Goal: Information Seeking & Learning: Understand process/instructions

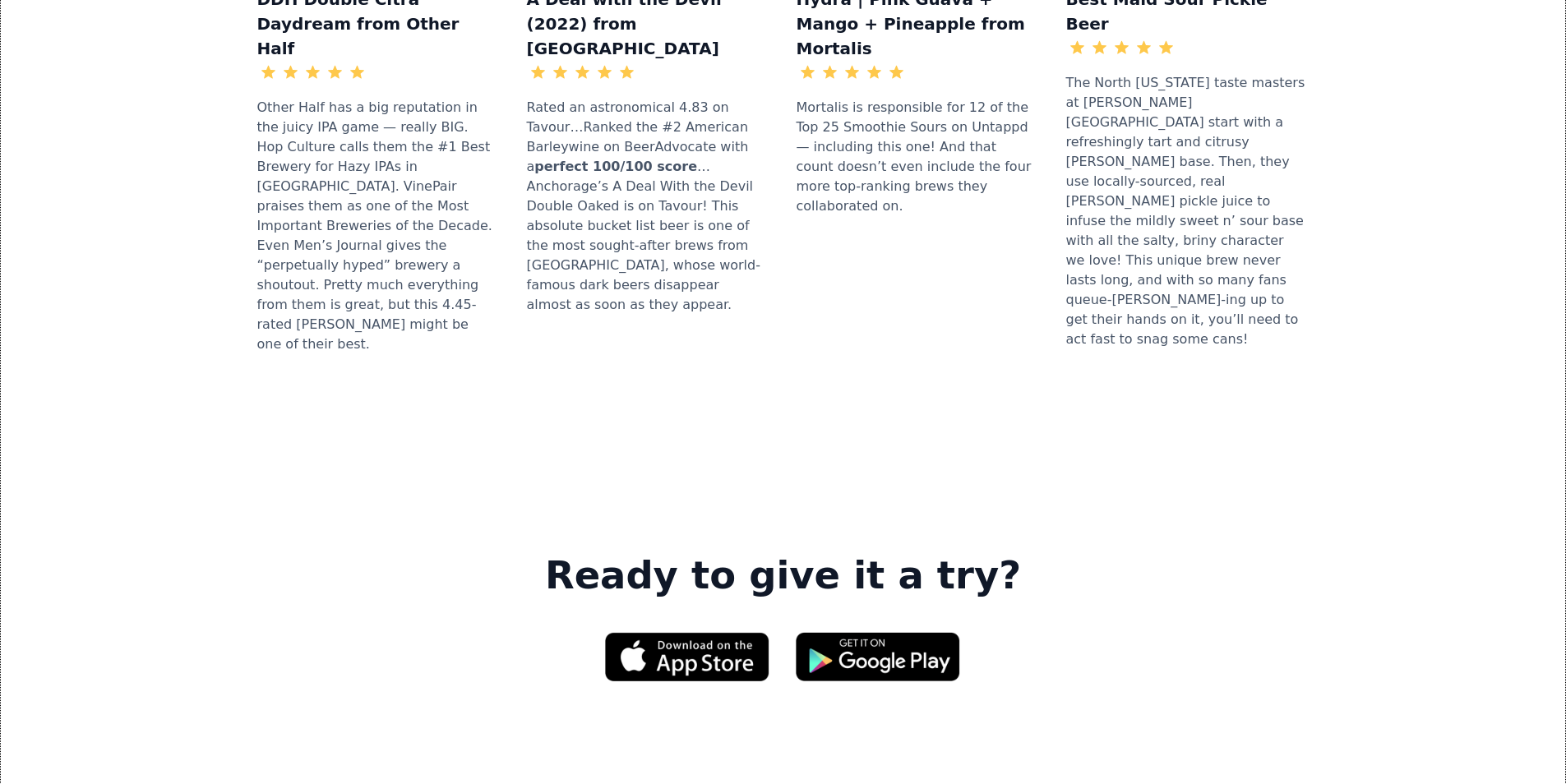
scroll to position [2465, 0]
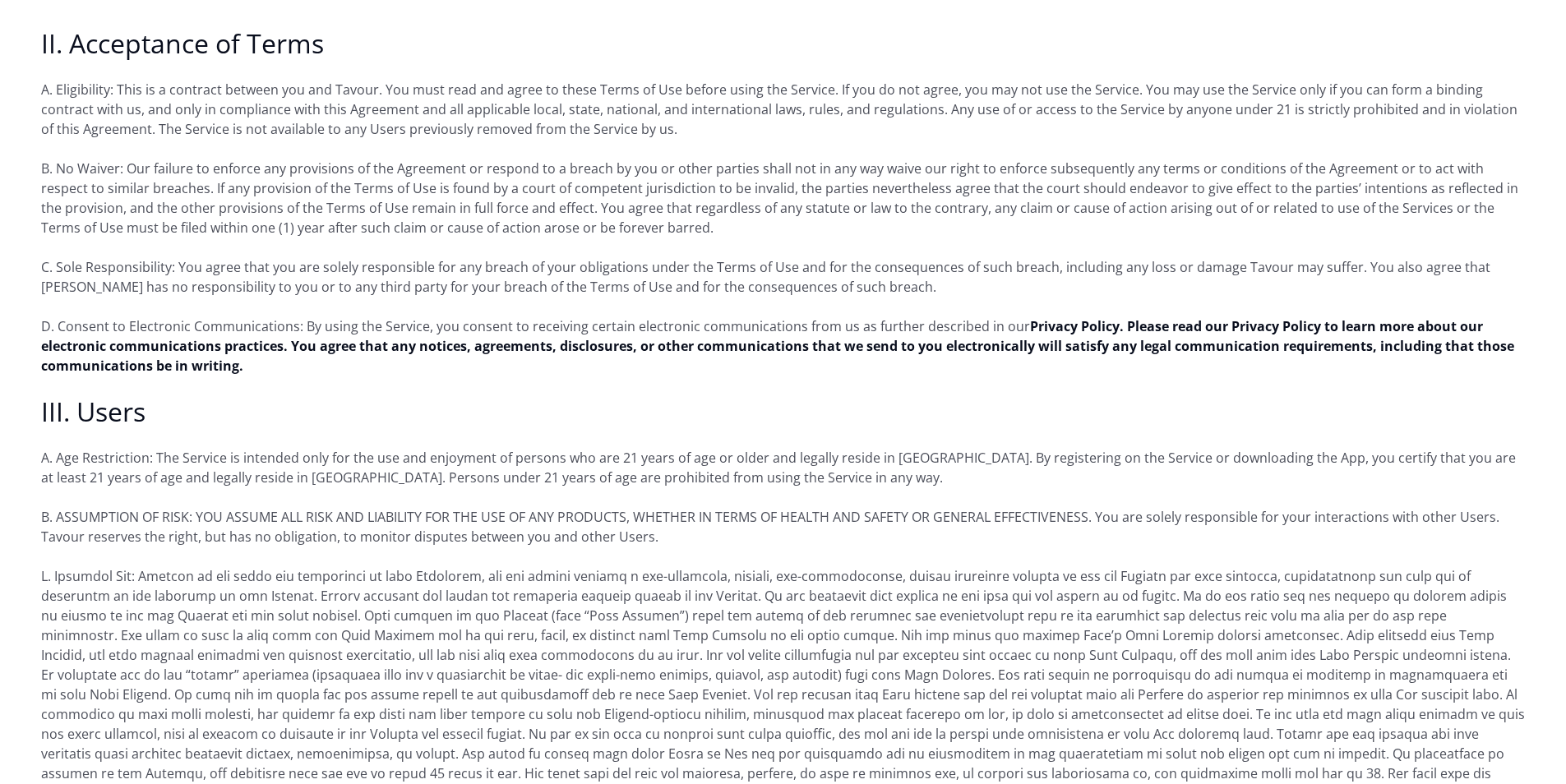
scroll to position [986, 0]
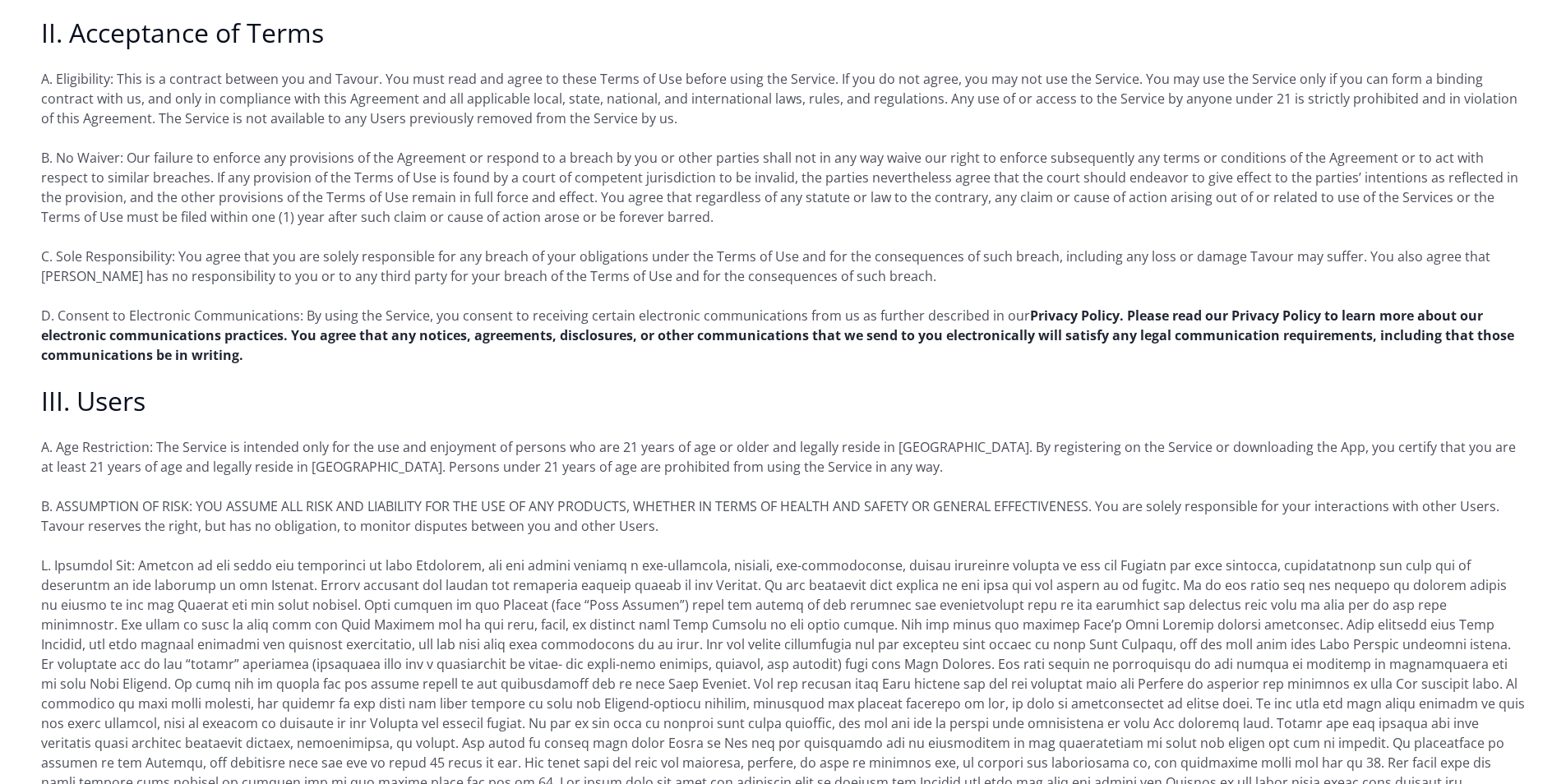
click at [1194, 307] on strong "Privacy Policy. Please read our Privacy Policy to learn more about our electron…" at bounding box center [777, 335] width 1473 height 58
